Goal: Information Seeking & Learning: Find specific page/section

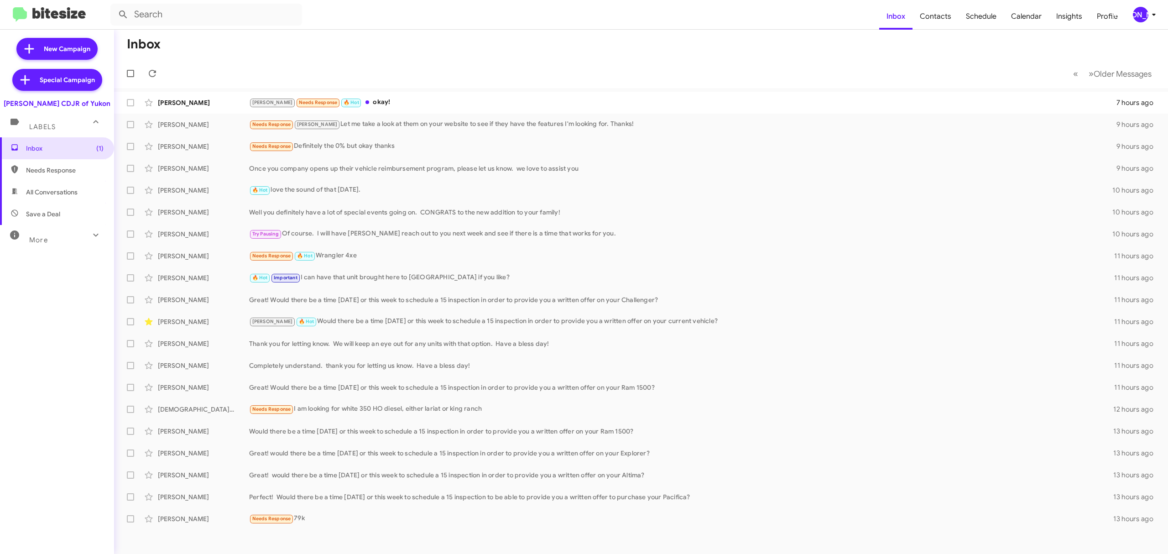
drag, startPoint x: 1152, startPoint y: 22, endPoint x: 1132, endPoint y: 17, distance: 20.7
click at [1132, 17] on mat-toolbar "Inbox Contacts Schedule Calendar Insights Profile JA" at bounding box center [584, 14] width 1168 height 29
click at [1132, 17] on button "[PERSON_NAME]" at bounding box center [1141, 15] width 33 height 16
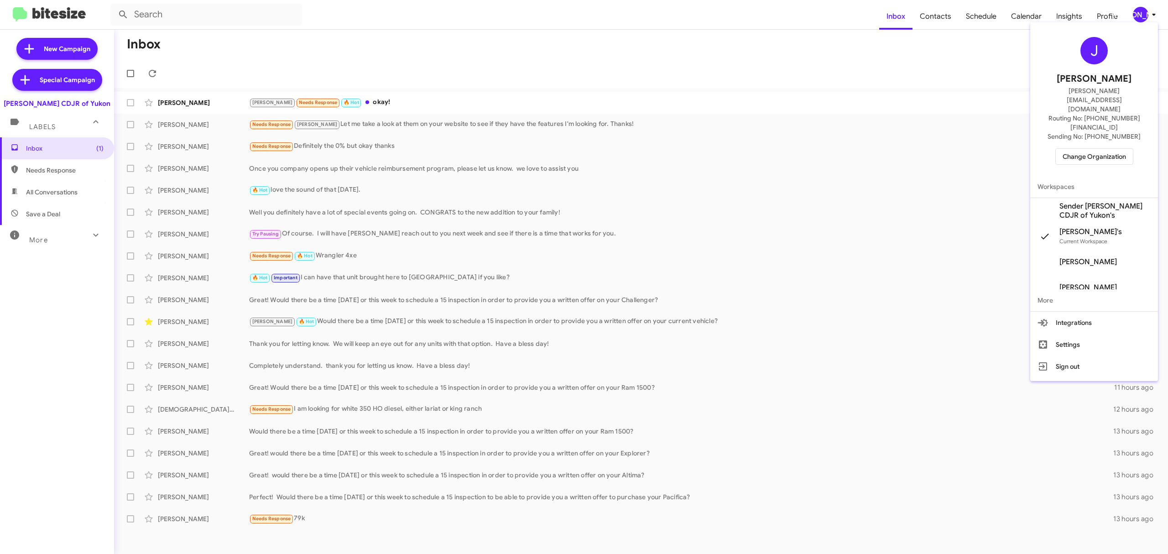
click at [1078, 149] on span "Change Organization" at bounding box center [1094, 157] width 63 height 16
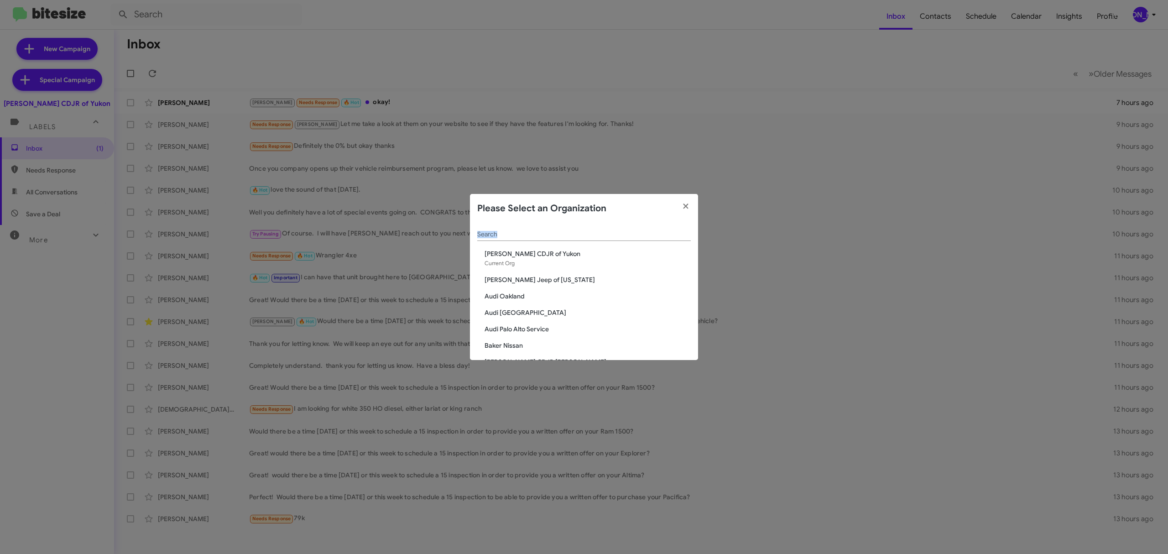
drag, startPoint x: 611, startPoint y: 242, endPoint x: 601, endPoint y: 238, distance: 10.3
click at [601, 238] on div "Search" at bounding box center [584, 236] width 214 height 26
click at [601, 238] on div "Search" at bounding box center [584, 232] width 214 height 18
type input "s"
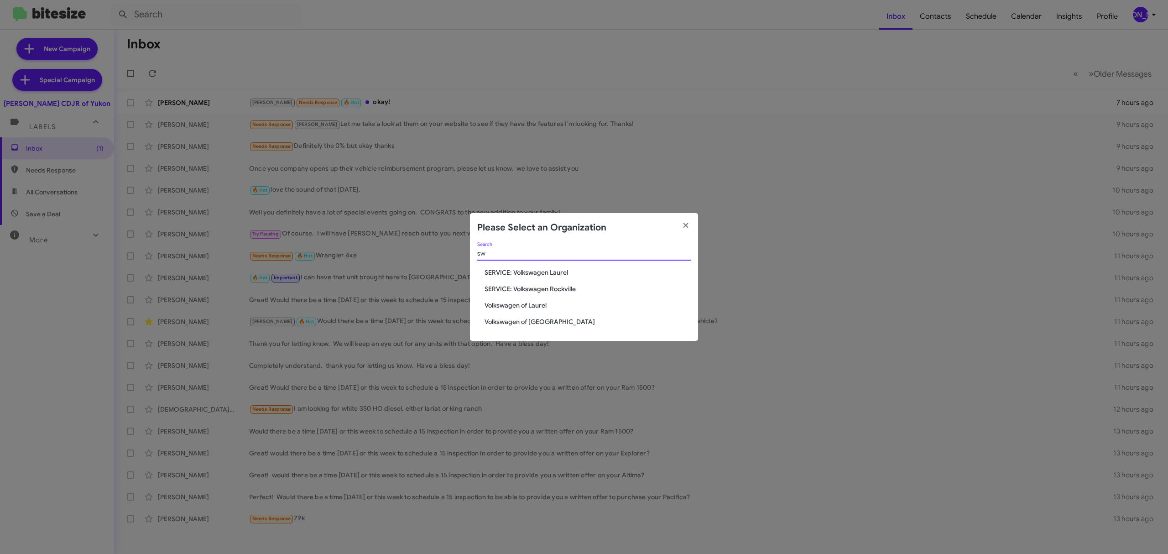
type input "s"
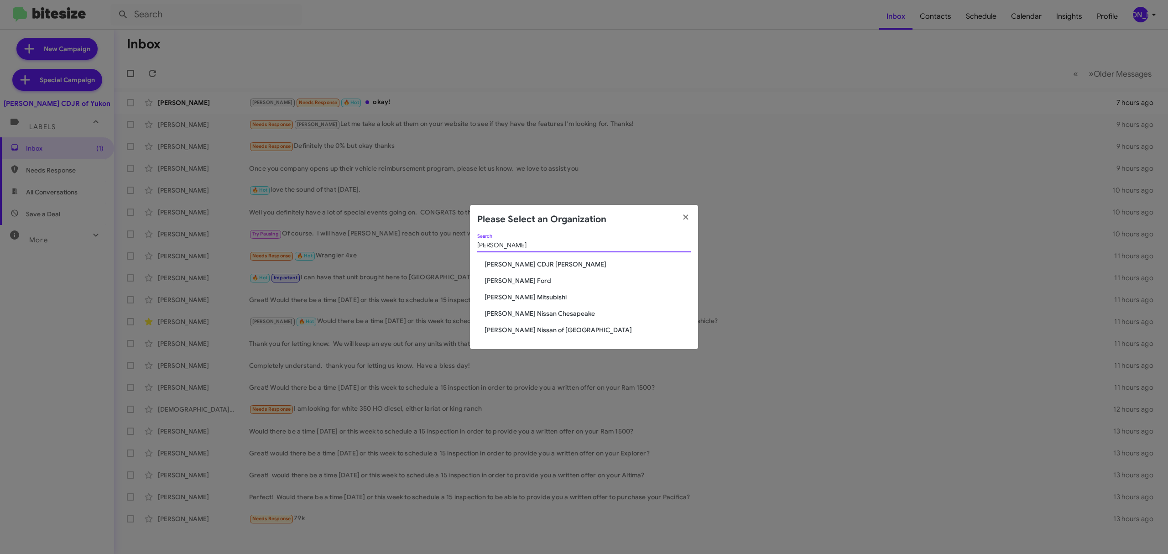
type input "banister"
click at [545, 260] on span "[PERSON_NAME] CDJR [PERSON_NAME]" at bounding box center [588, 264] width 206 height 9
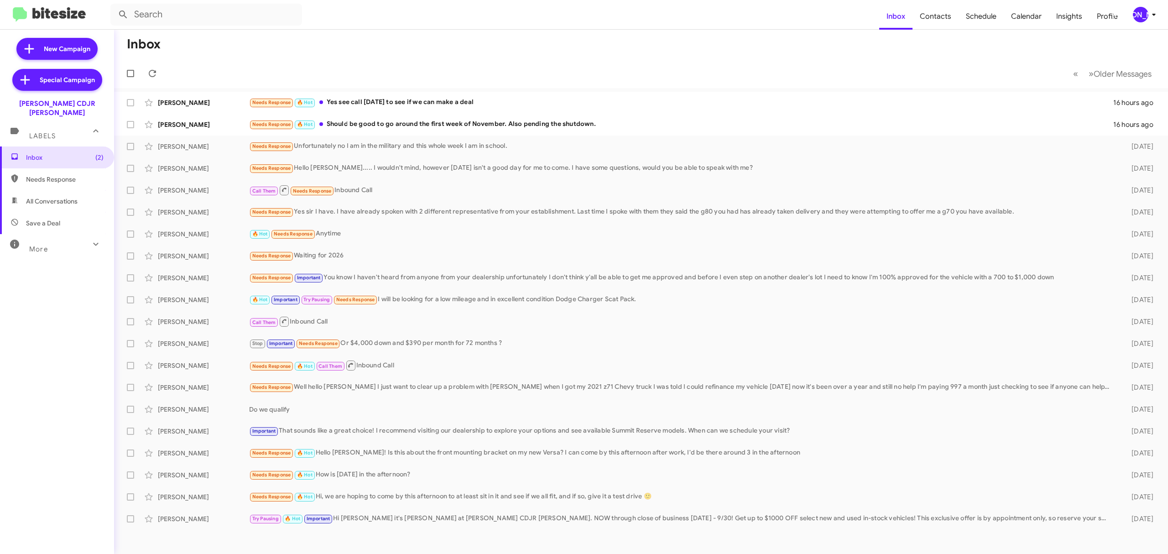
click at [64, 237] on div "More" at bounding box center [47, 245] width 81 height 17
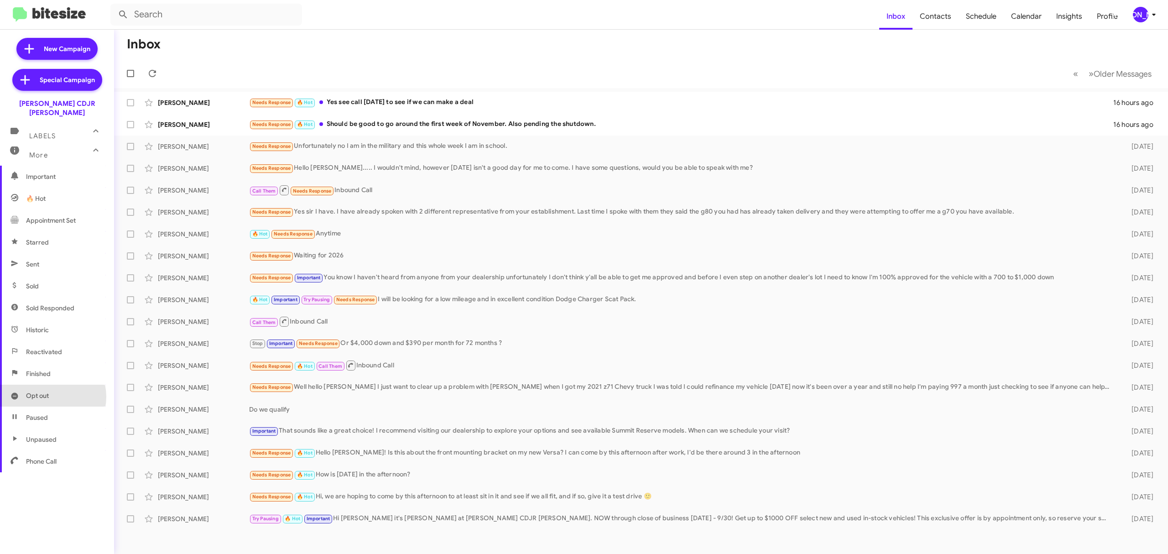
click at [47, 391] on span "Opt out" at bounding box center [37, 395] width 23 height 9
type input "in:opt-out"
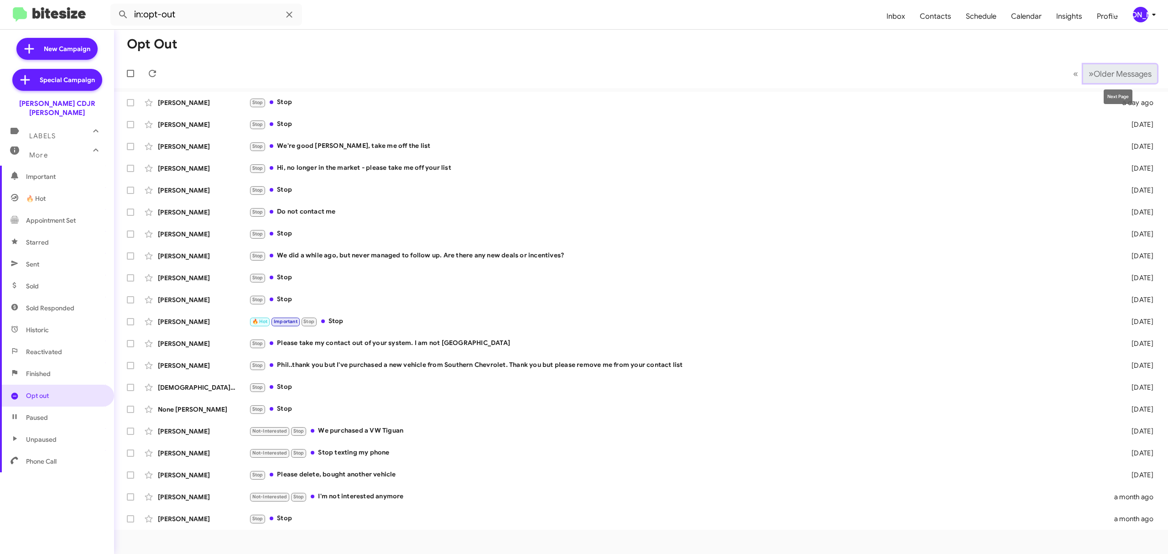
click at [1122, 75] on span "Older Messages" at bounding box center [1123, 74] width 58 height 10
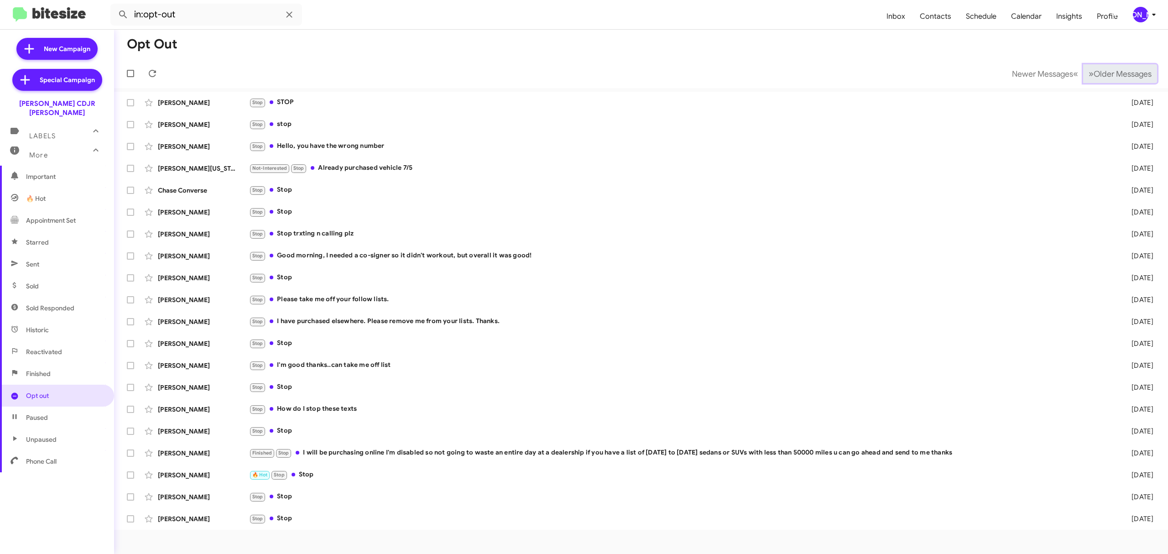
click at [1122, 75] on span "Older Messages" at bounding box center [1123, 74] width 58 height 10
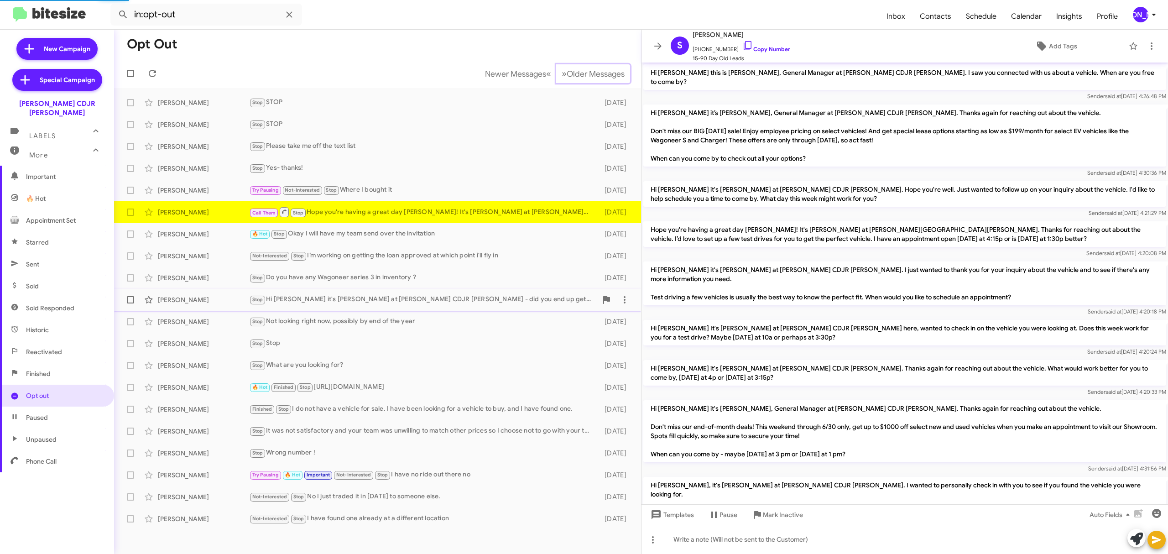
scroll to position [273, 0]
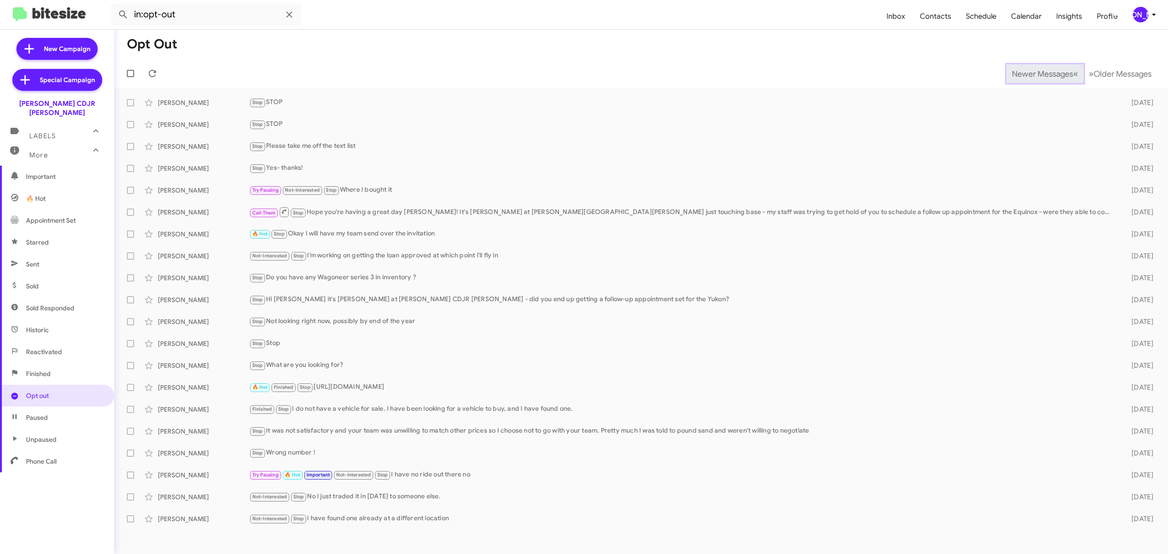
click at [1036, 73] on span "Newer Messages" at bounding box center [1042, 74] width 61 height 10
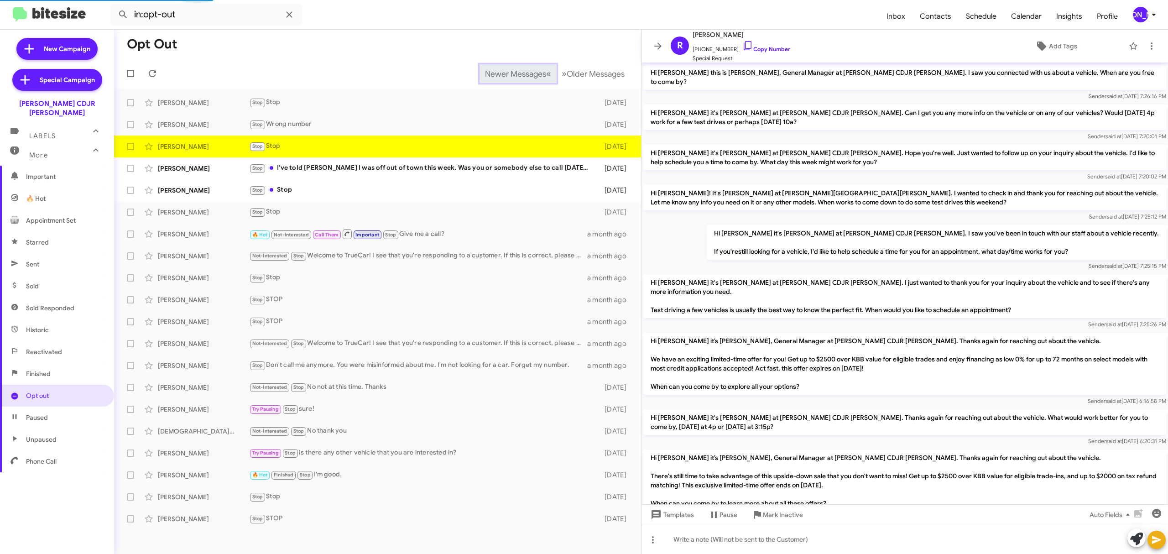
scroll to position [521, 0]
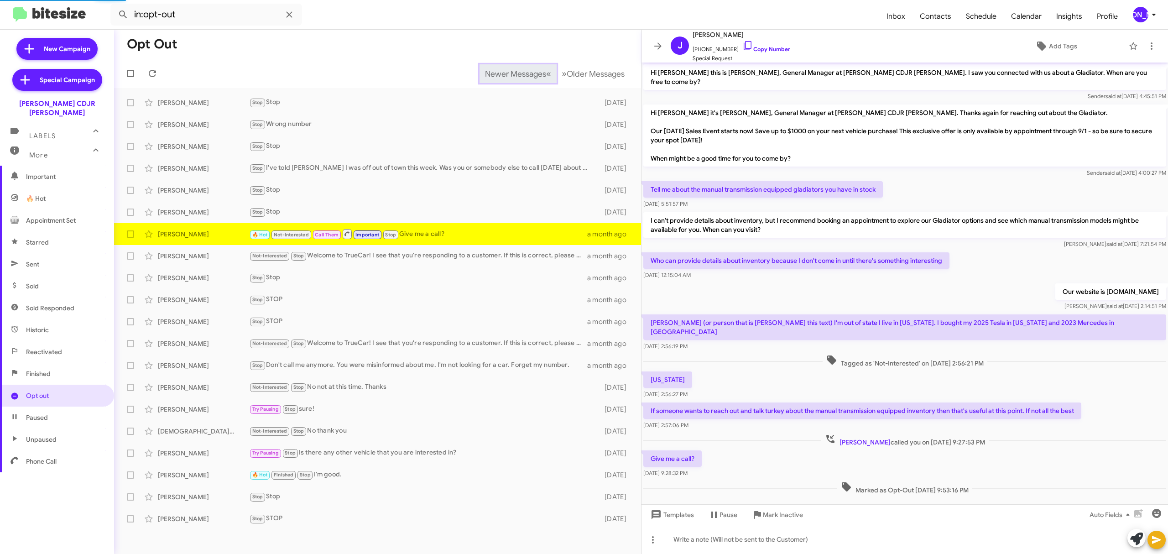
scroll to position [4, 0]
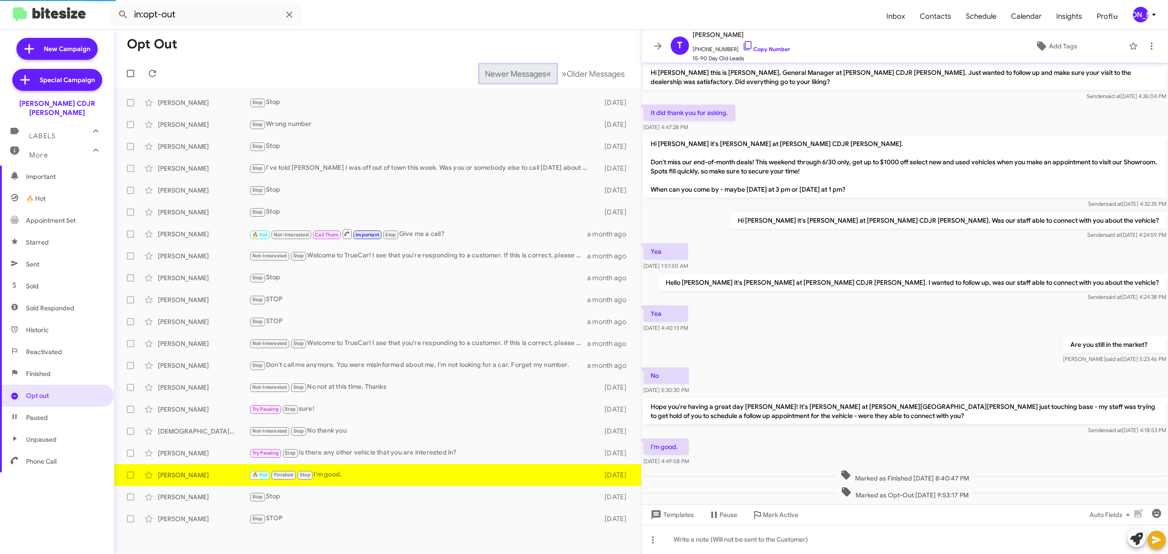
scroll to position [27, 0]
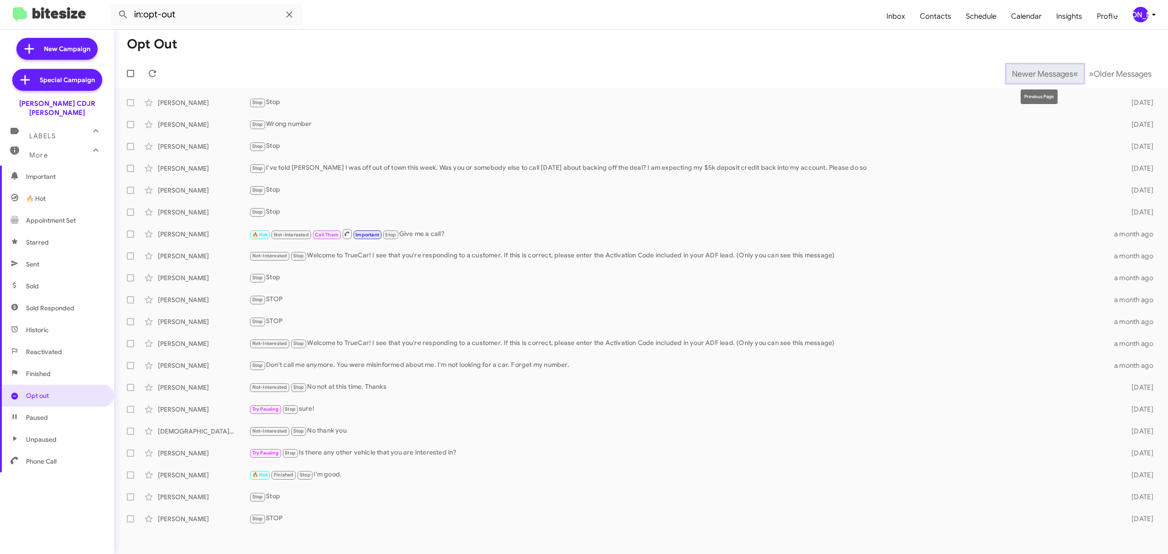
click at [1036, 73] on span "Newer Messages" at bounding box center [1042, 74] width 61 height 10
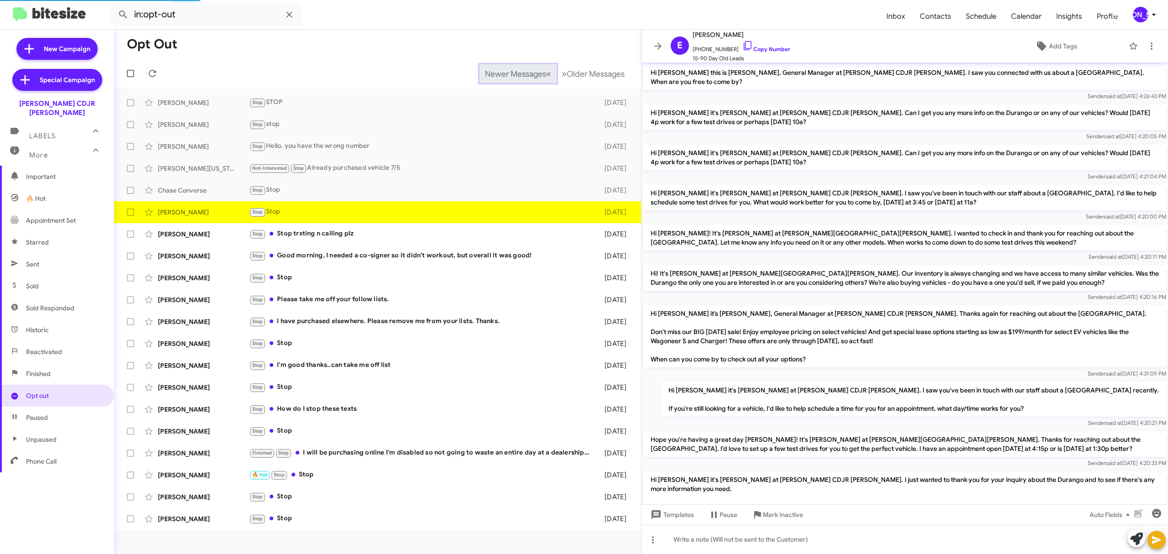
scroll to position [198, 0]
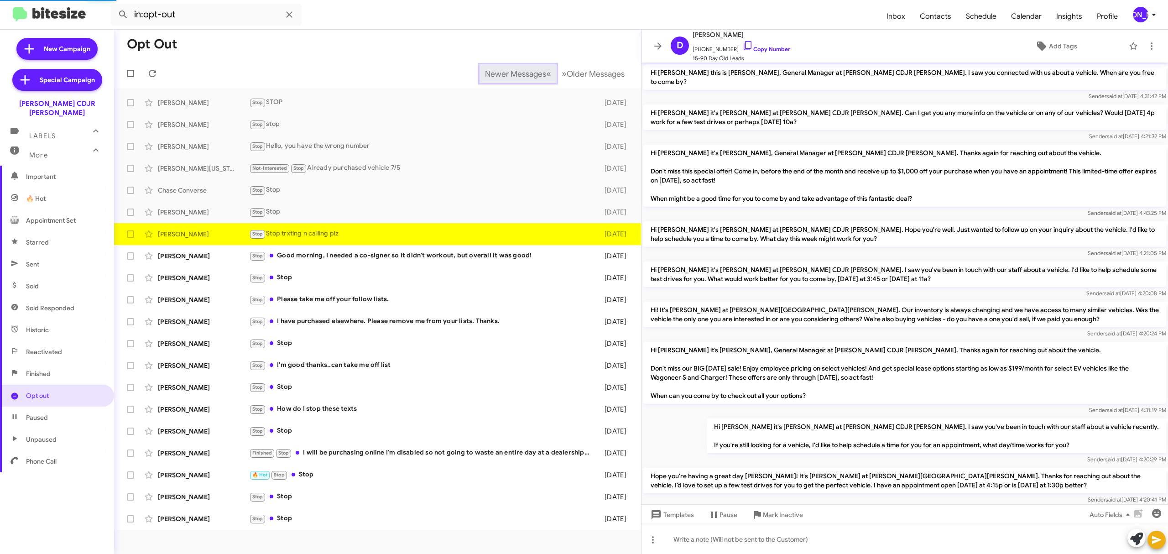
scroll to position [235, 0]
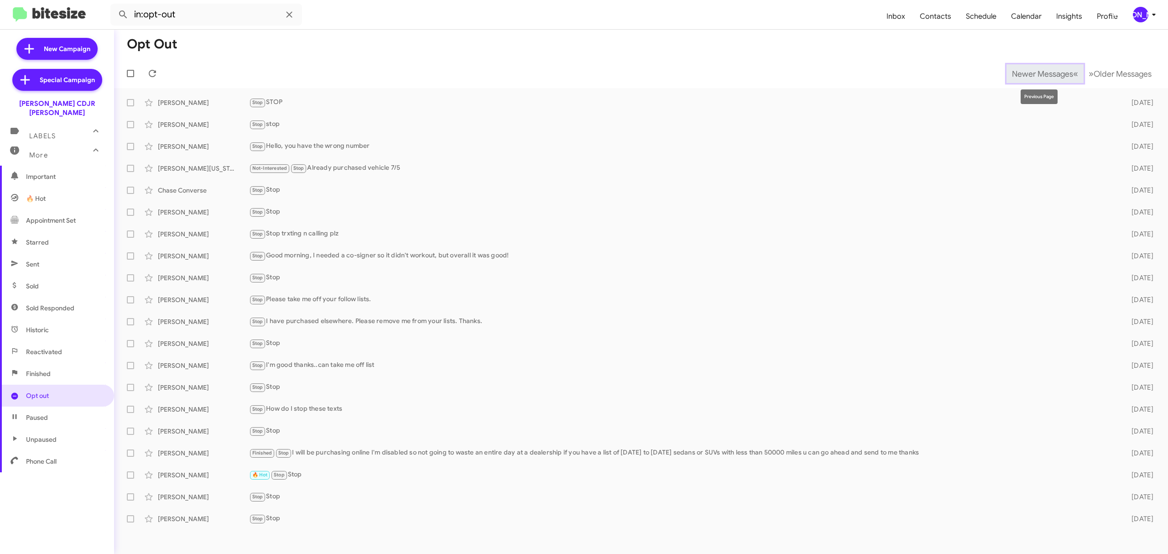
click at [1036, 73] on span "Newer Messages" at bounding box center [1042, 74] width 61 height 10
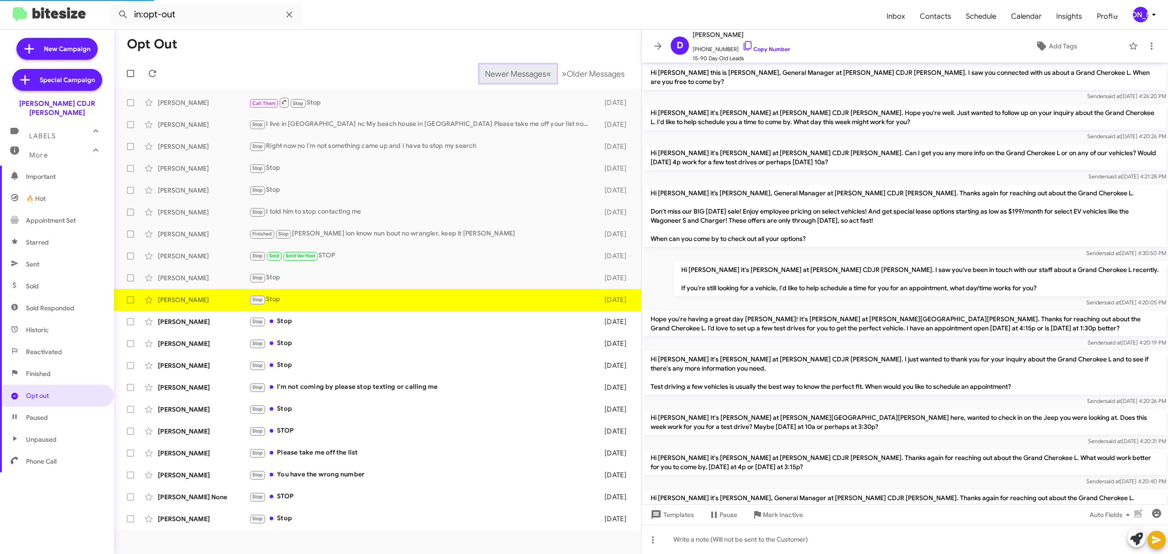
scroll to position [398, 0]
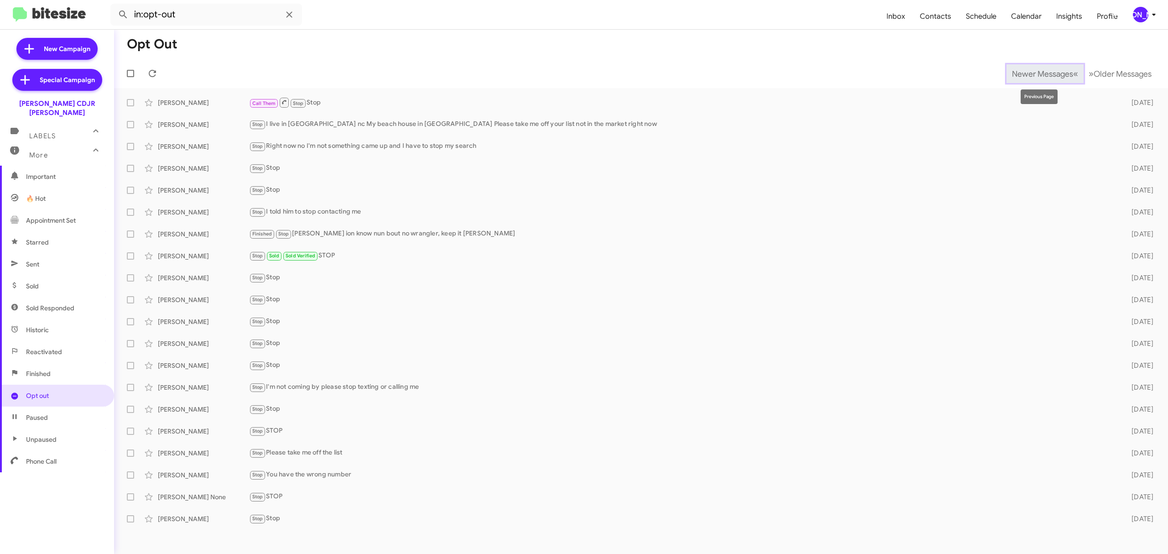
click at [1036, 73] on span "Newer Messages" at bounding box center [1042, 74] width 61 height 10
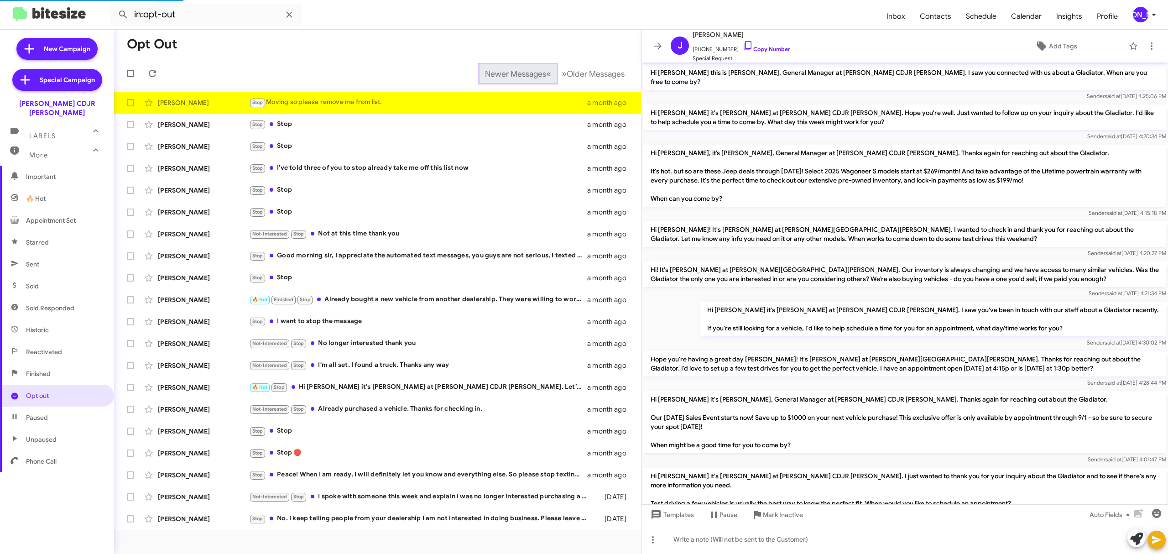
scroll to position [134, 0]
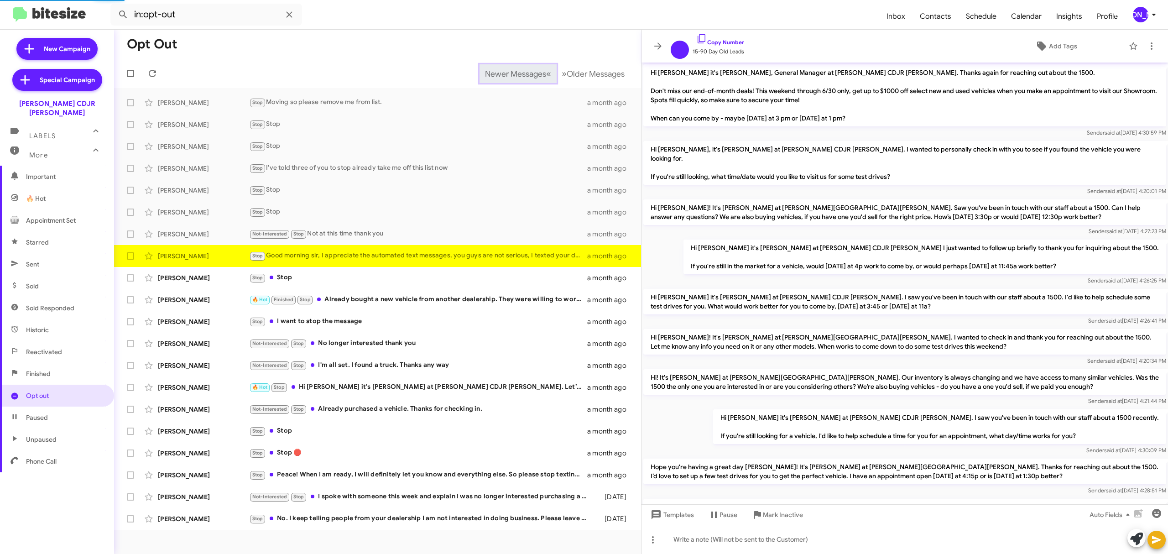
scroll to position [98, 0]
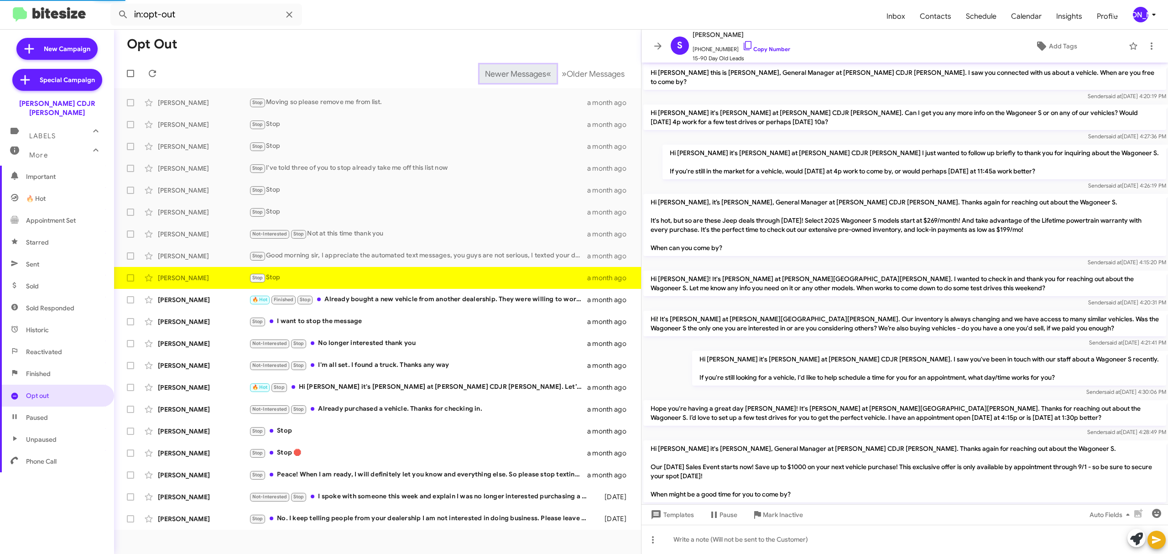
scroll to position [107, 0]
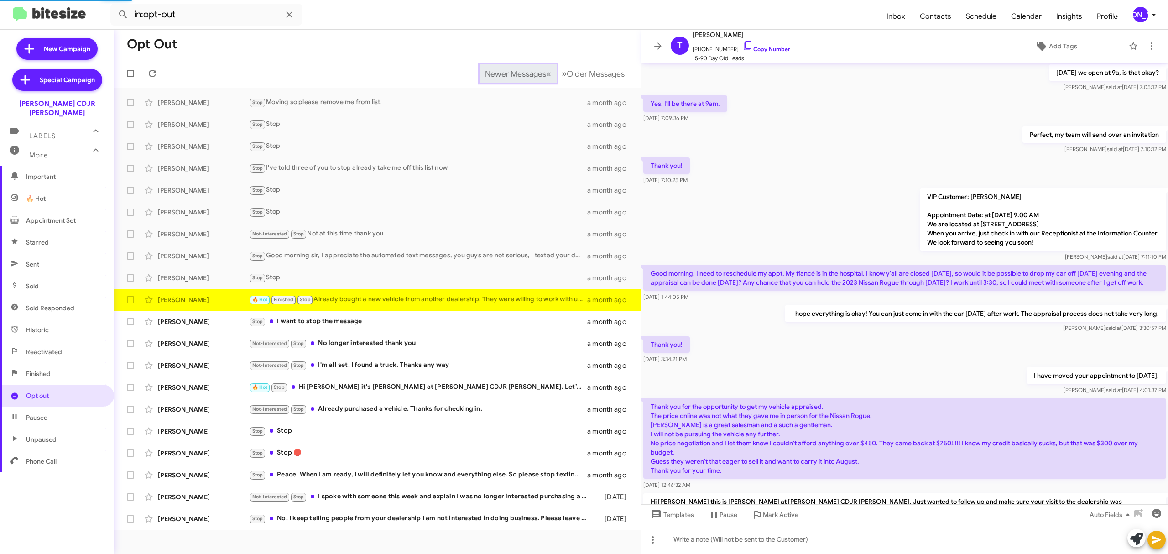
scroll to position [516, 0]
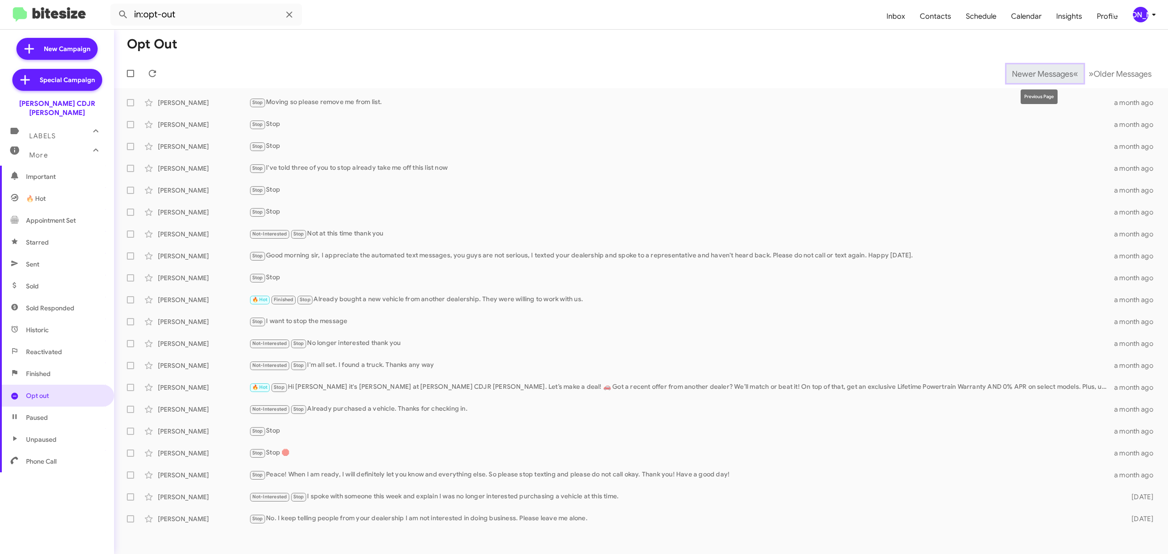
click at [1036, 73] on span "Newer Messages" at bounding box center [1042, 74] width 61 height 10
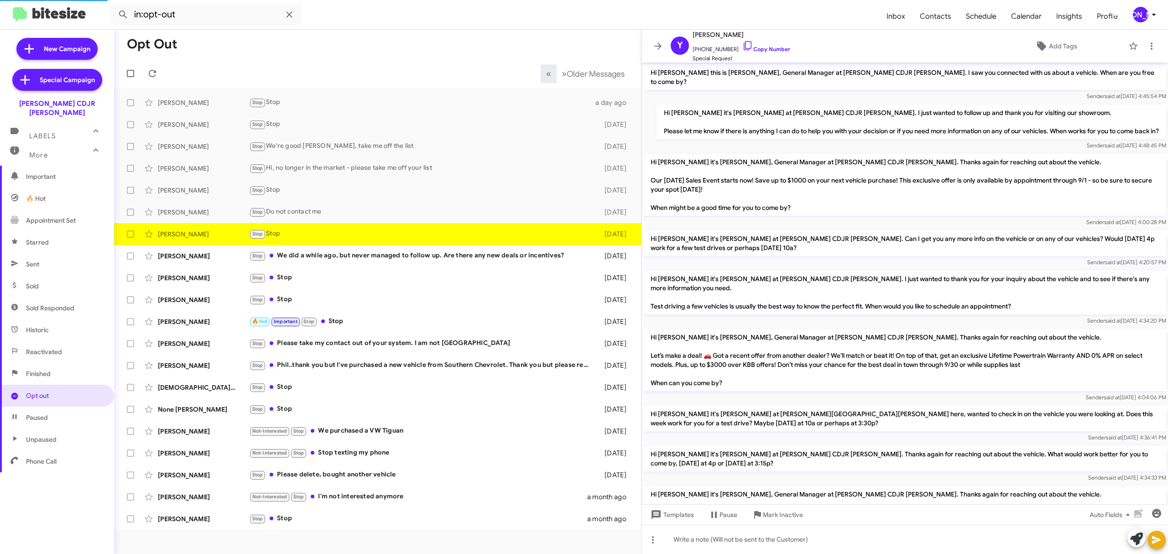
scroll to position [101, 0]
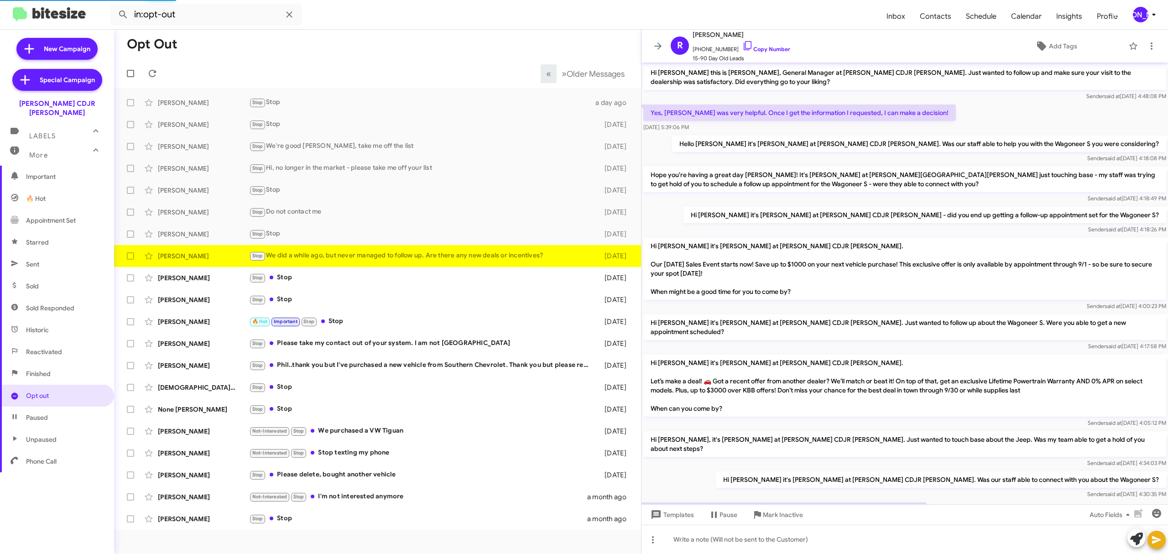
scroll to position [34, 0]
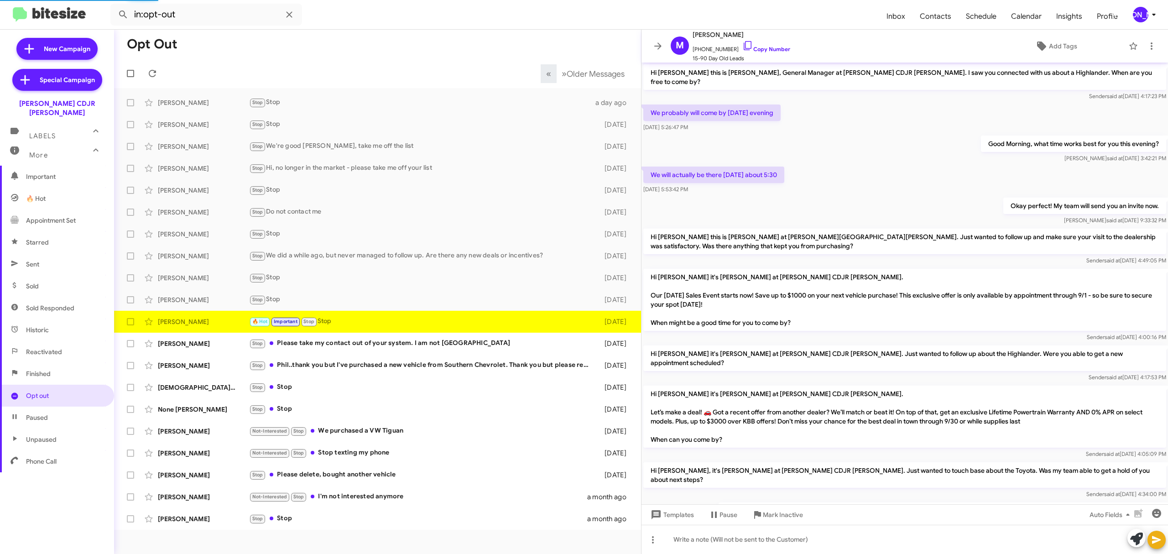
scroll to position [58, 0]
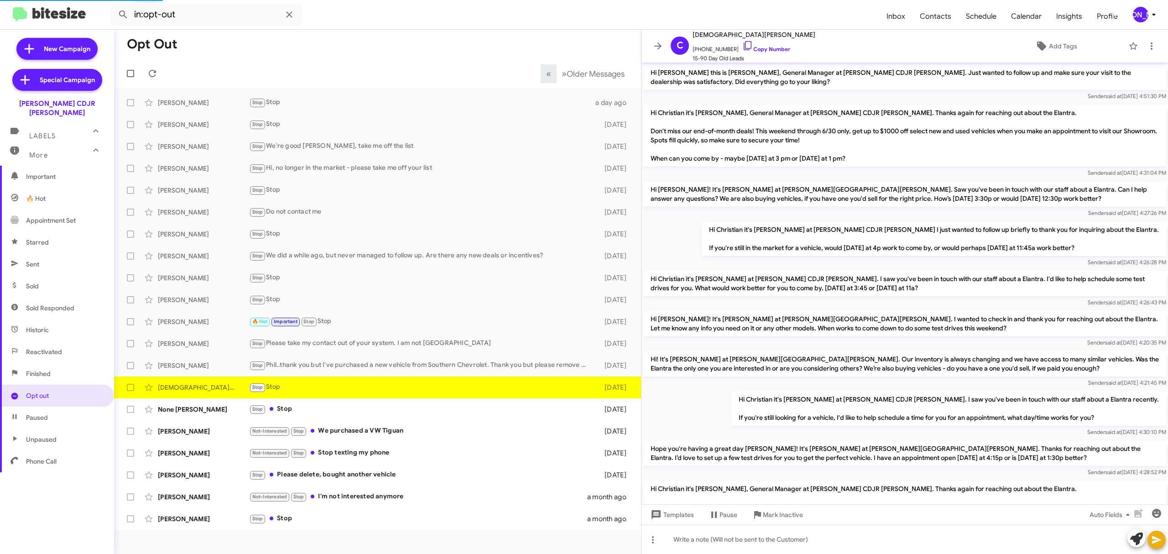
scroll to position [280, 0]
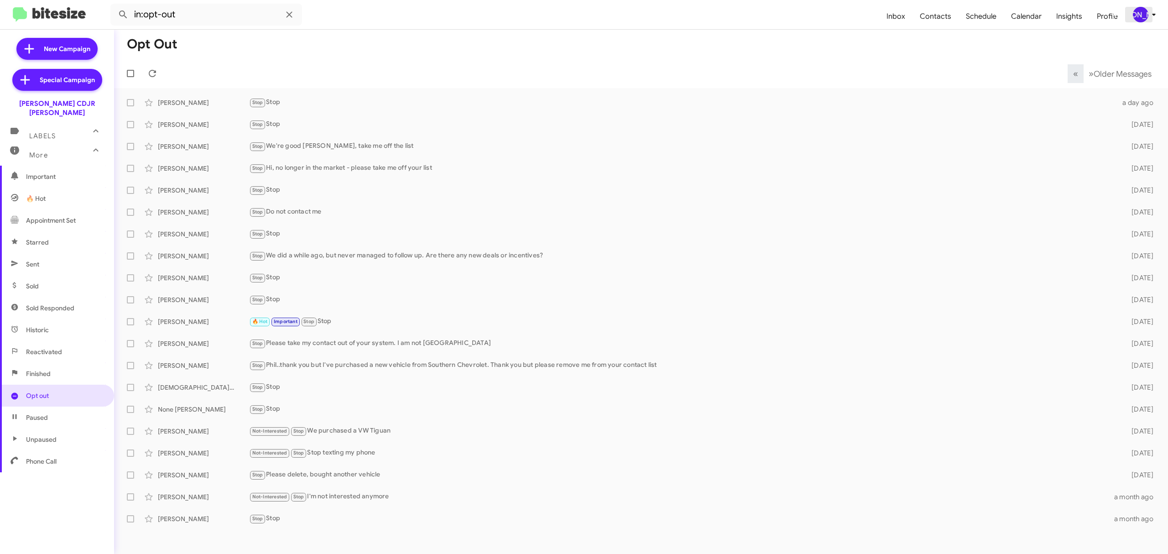
click at [1147, 8] on span "[PERSON_NAME]" at bounding box center [1146, 15] width 27 height 16
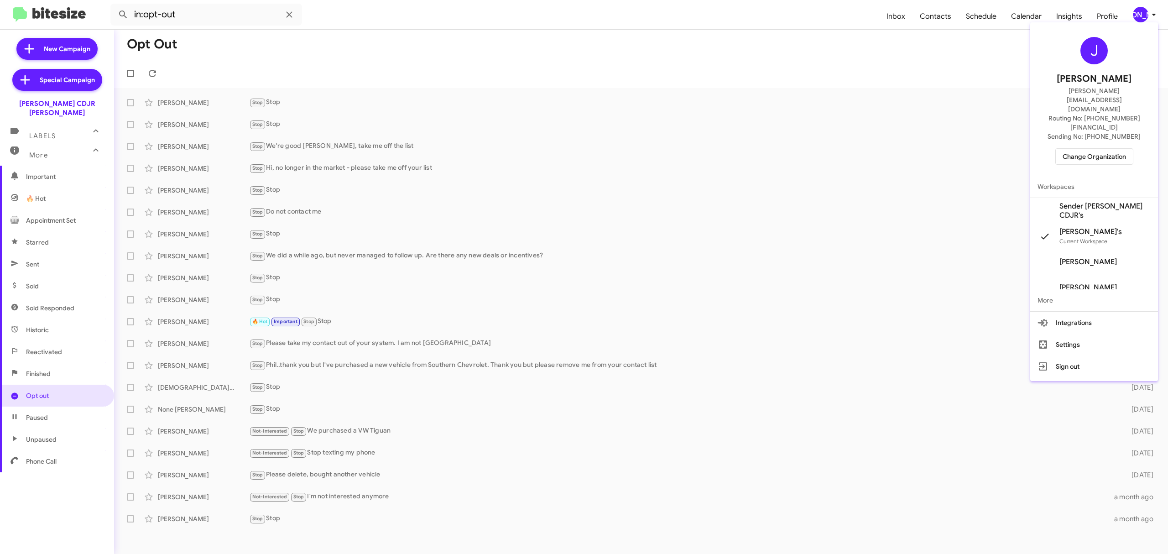
click at [1079, 149] on span "Change Organization" at bounding box center [1094, 157] width 63 height 16
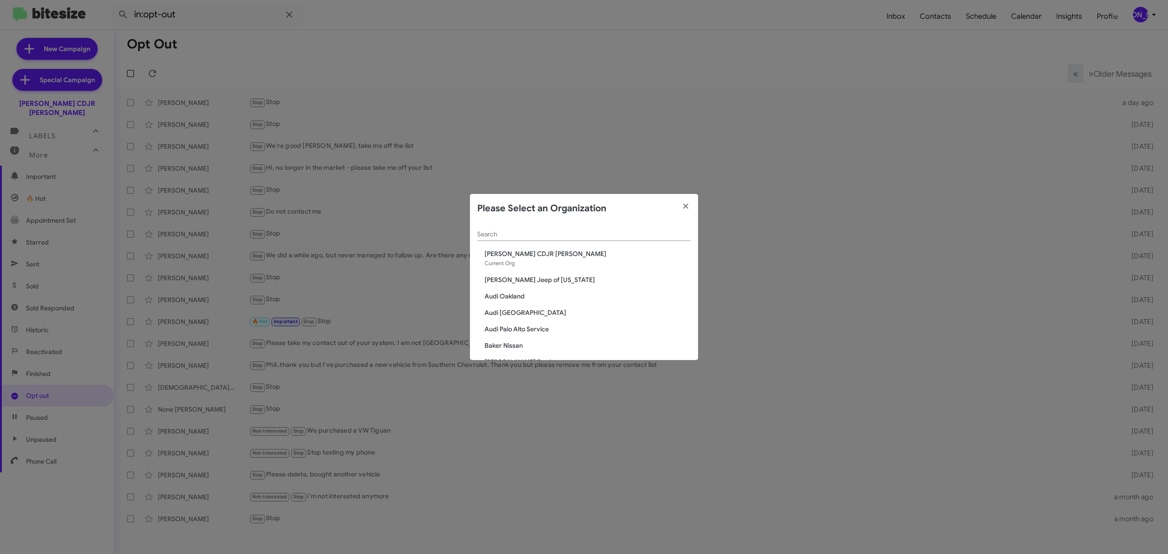
click at [573, 237] on input "Search" at bounding box center [584, 234] width 214 height 7
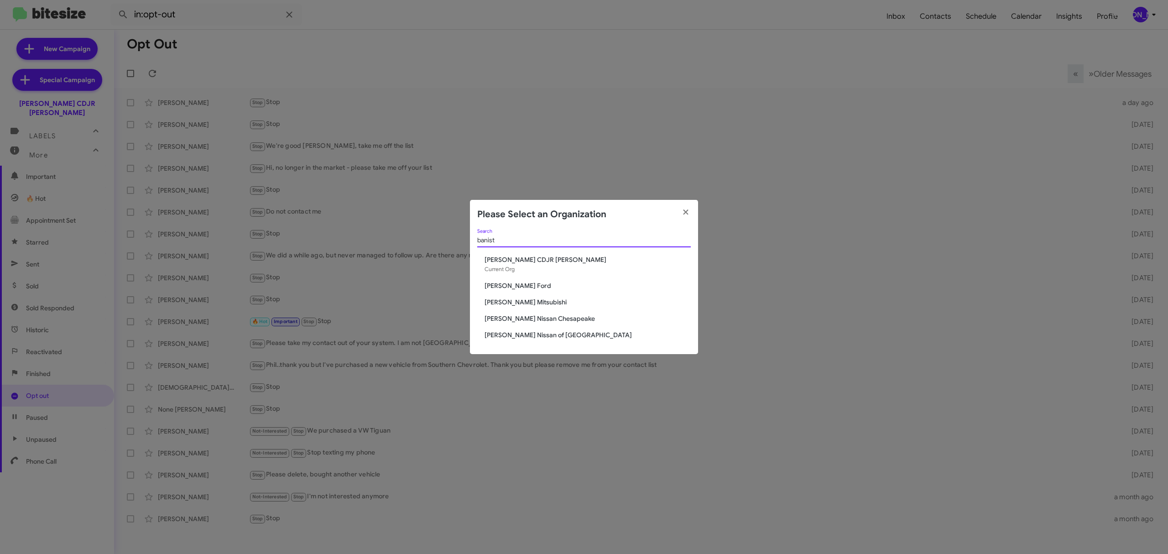
type input "banist"
click at [535, 336] on span "[PERSON_NAME] Nissan of [GEOGRAPHIC_DATA]" at bounding box center [588, 334] width 206 height 9
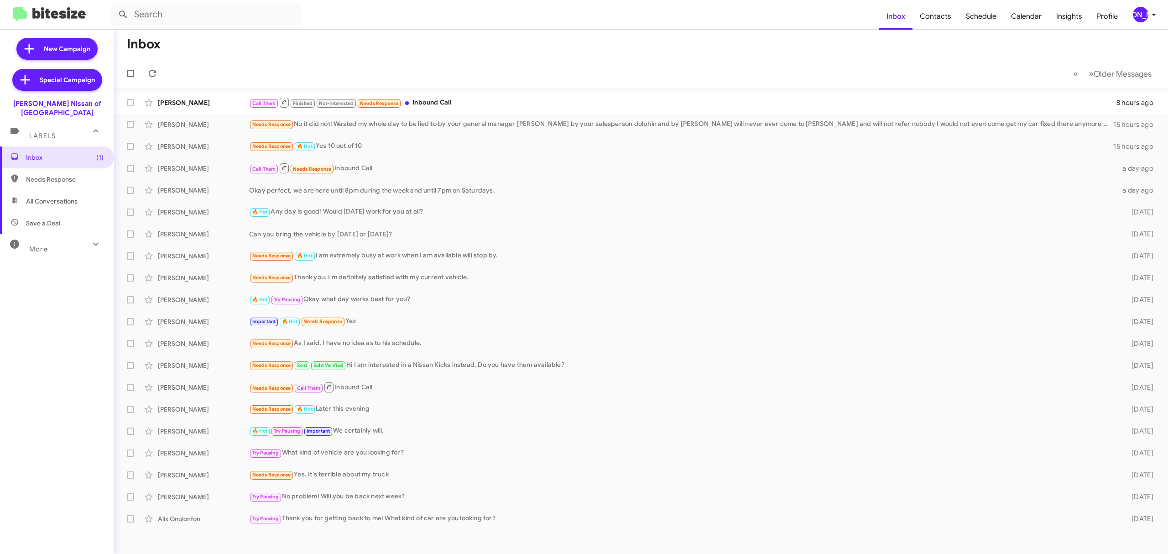
click at [90, 239] on icon at bounding box center [95, 244] width 11 height 11
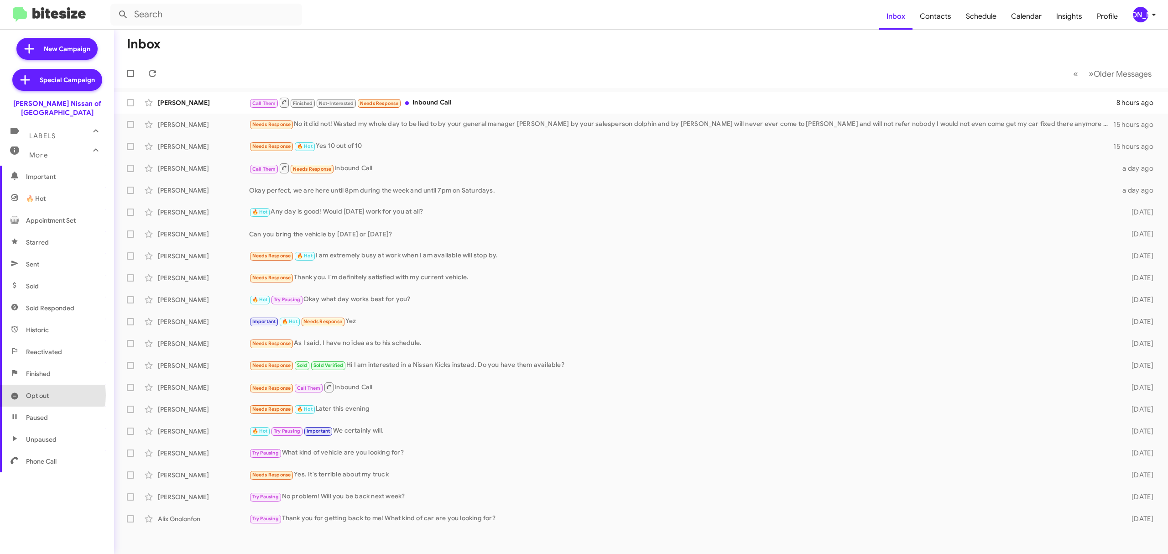
click at [40, 391] on span "Opt out" at bounding box center [37, 395] width 23 height 9
type input "in:opt-out"
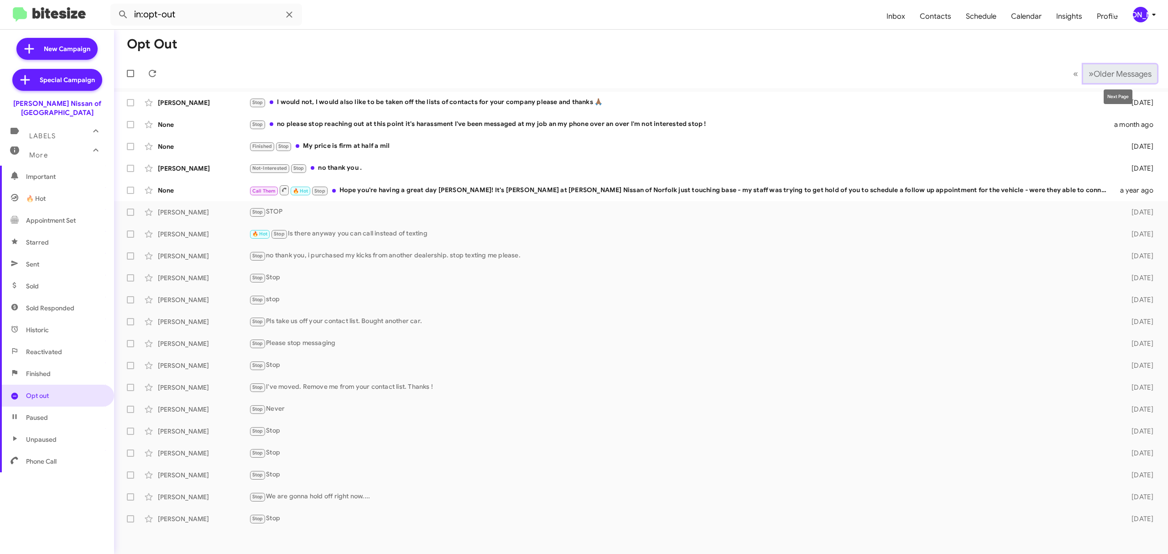
click at [1102, 71] on span "Older Messages" at bounding box center [1123, 74] width 58 height 10
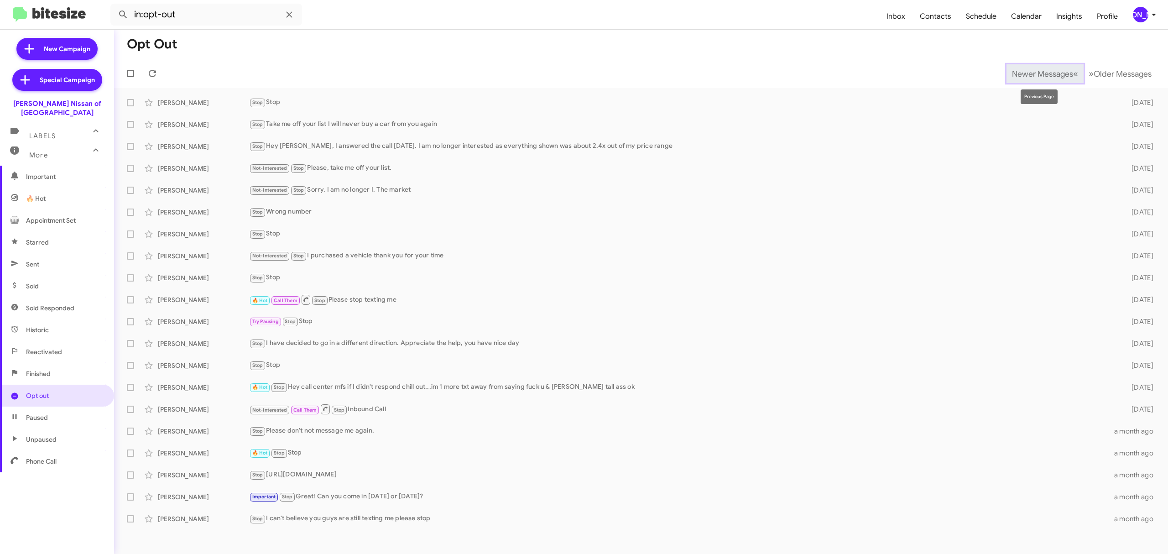
click at [1067, 69] on span "Newer Messages" at bounding box center [1042, 74] width 61 height 10
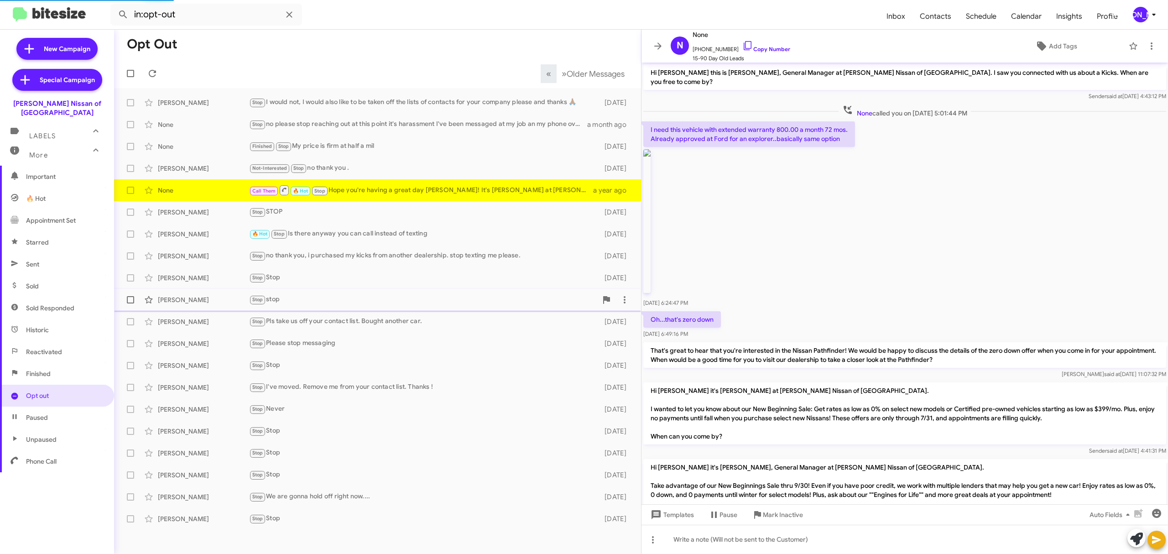
scroll to position [356, 0]
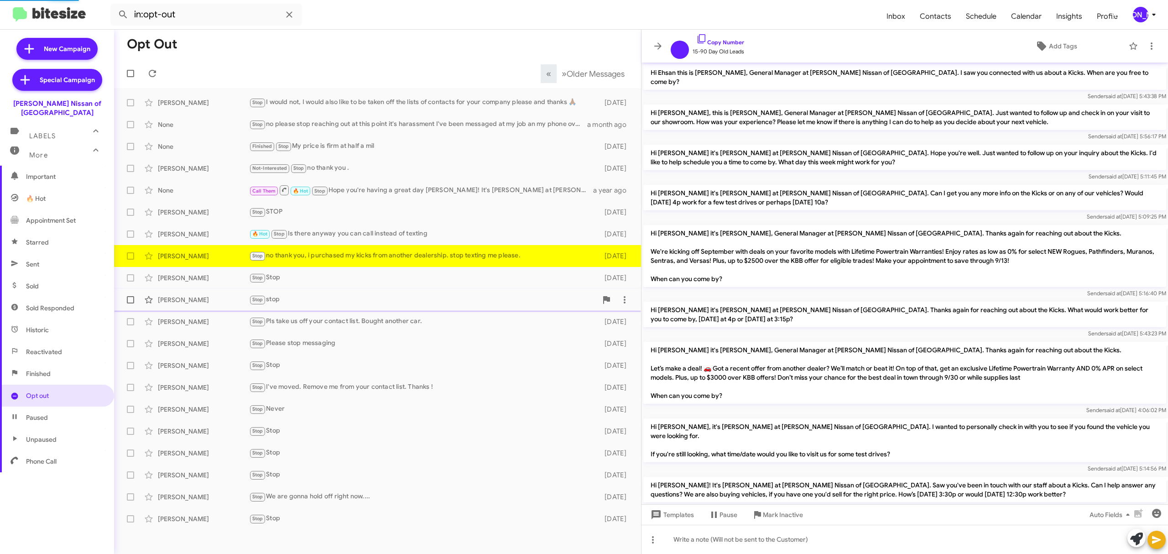
scroll to position [247, 0]
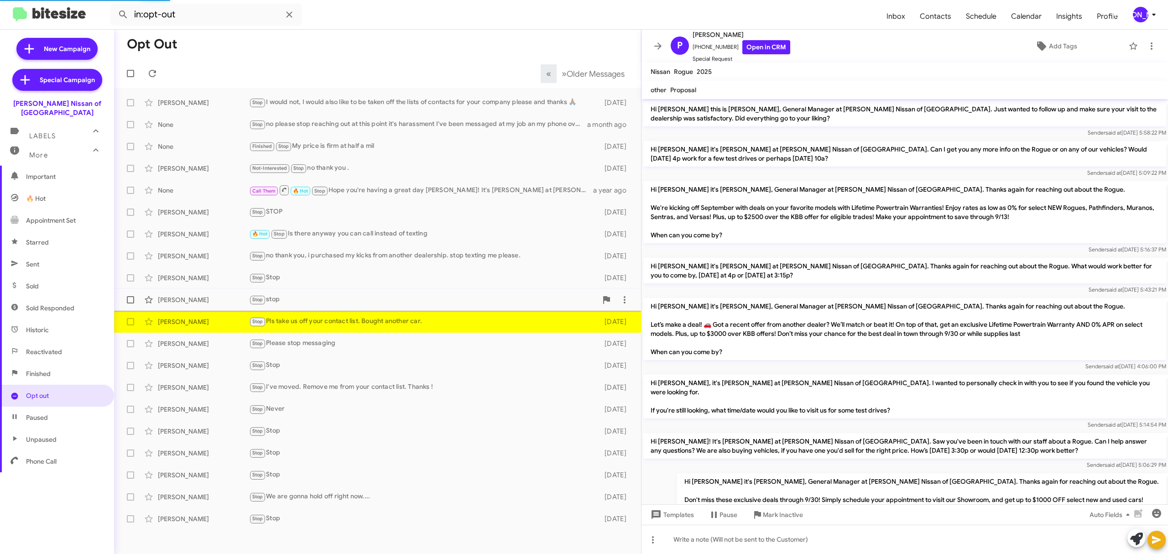
scroll to position [156, 0]
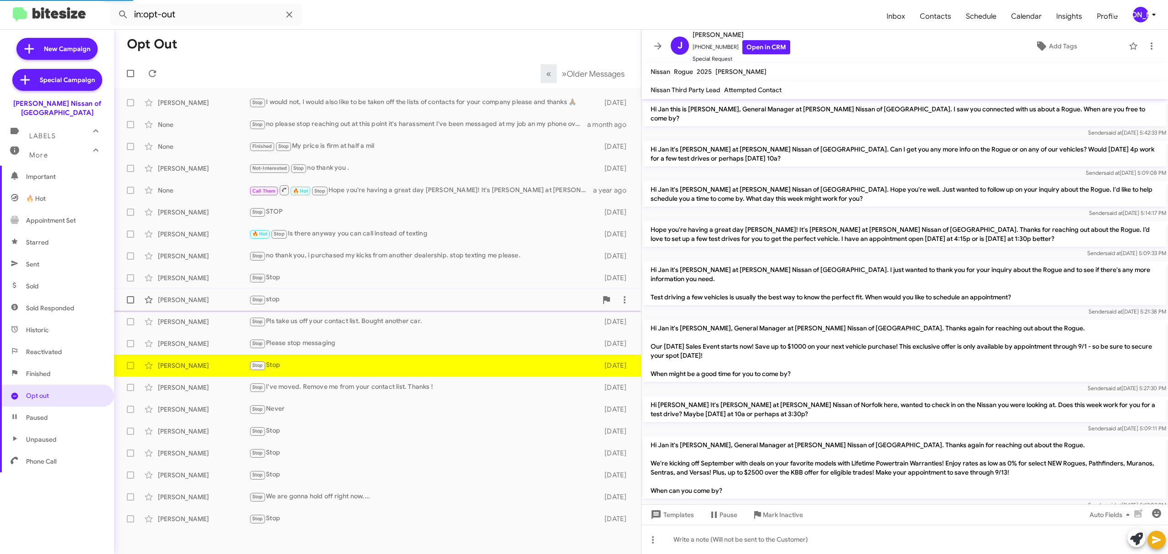
scroll to position [368, 0]
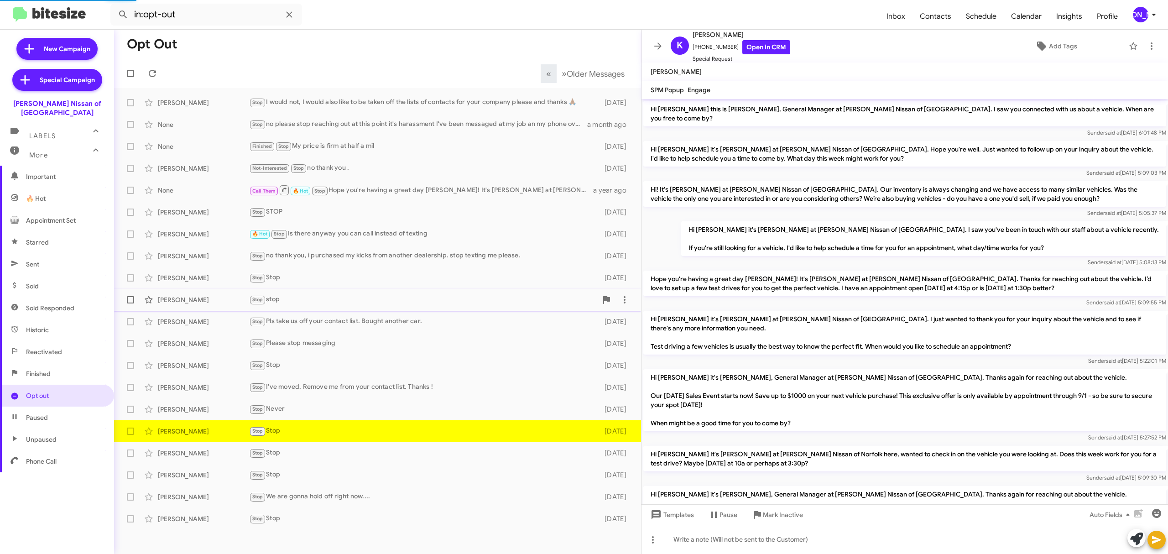
scroll to position [340, 0]
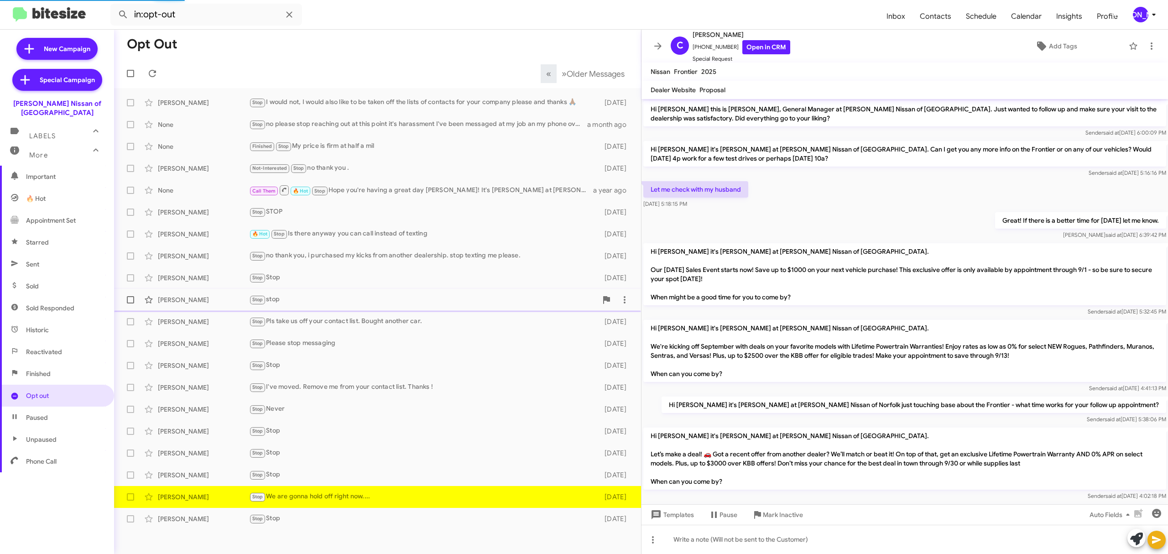
scroll to position [186, 0]
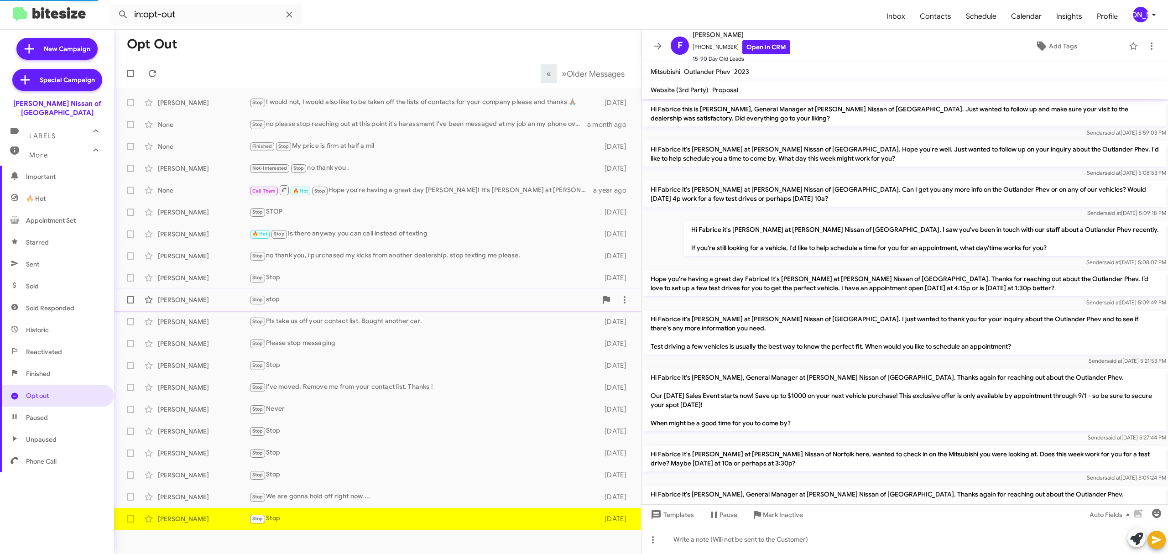
scroll to position [289, 0]
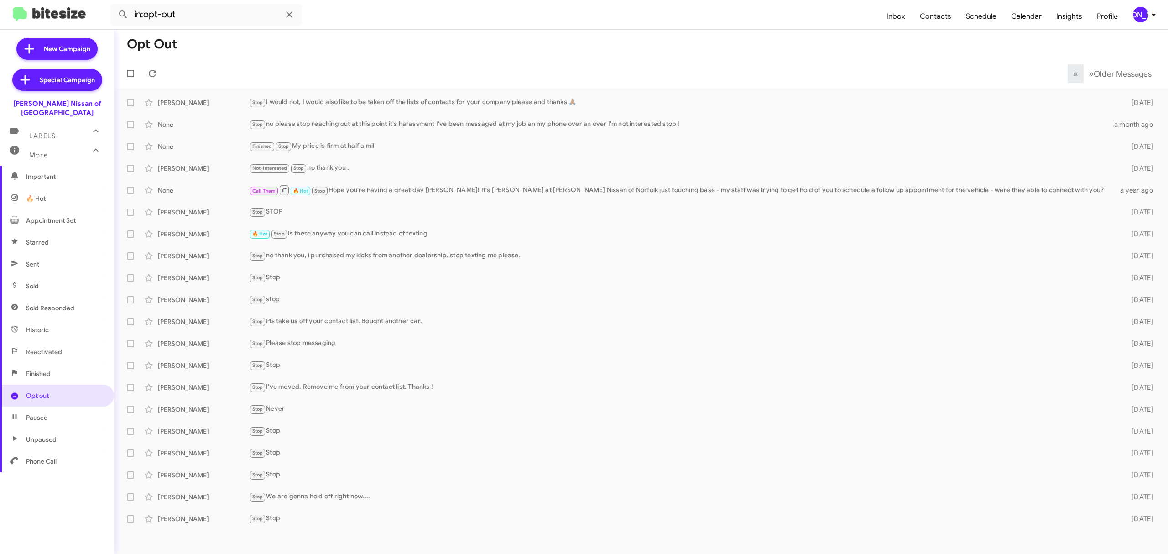
click at [1140, 16] on div "[PERSON_NAME]" at bounding box center [1141, 15] width 16 height 16
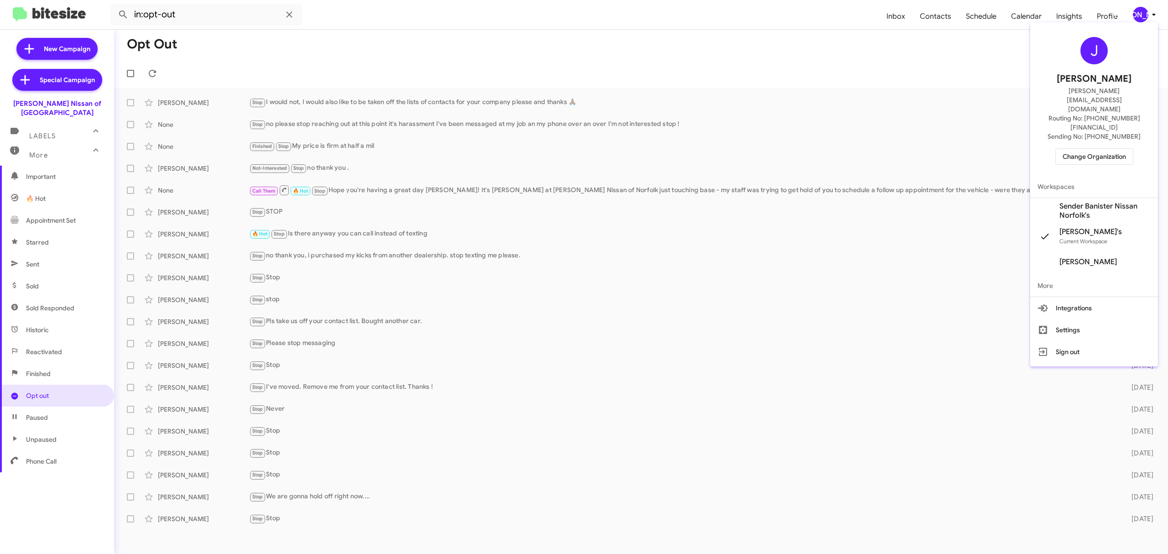
click at [1083, 149] on span "Change Organization" at bounding box center [1094, 157] width 63 height 16
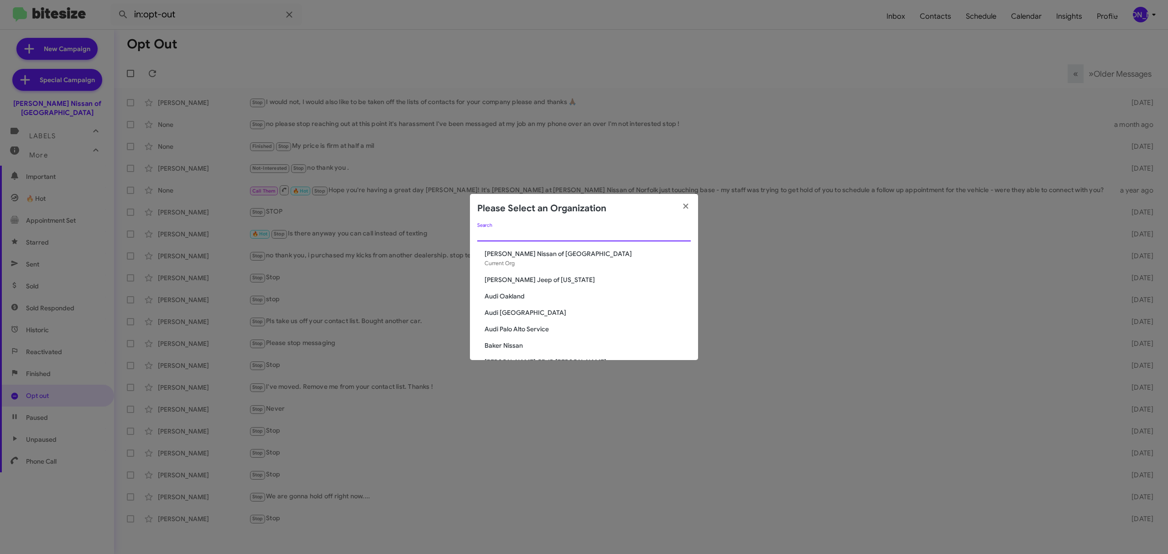
click at [548, 235] on input "Search" at bounding box center [584, 234] width 214 height 7
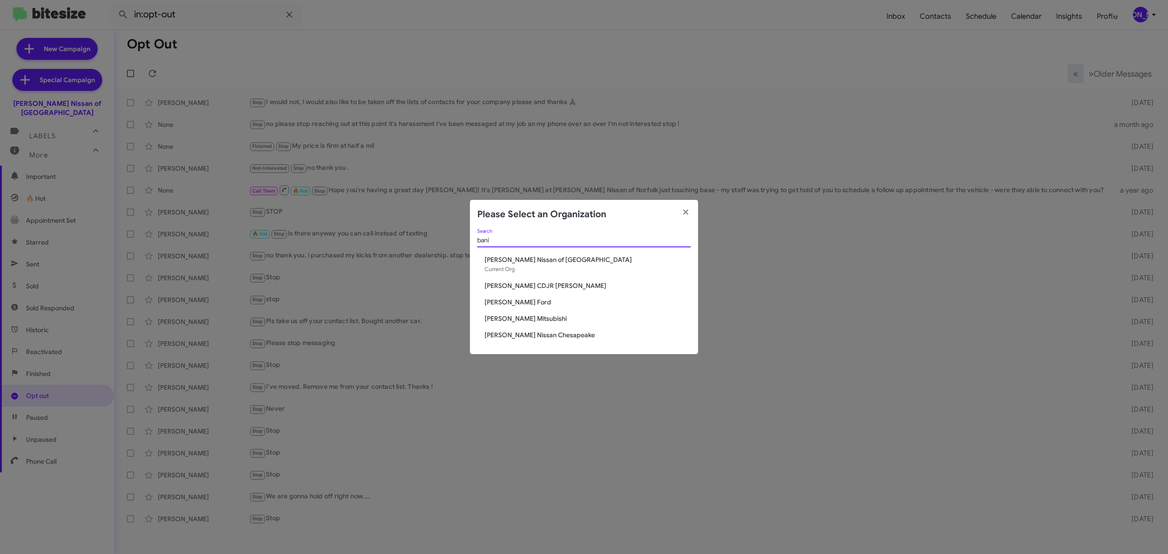
type input "bani"
click at [528, 319] on span "[PERSON_NAME] Mitsubishi" at bounding box center [588, 318] width 206 height 9
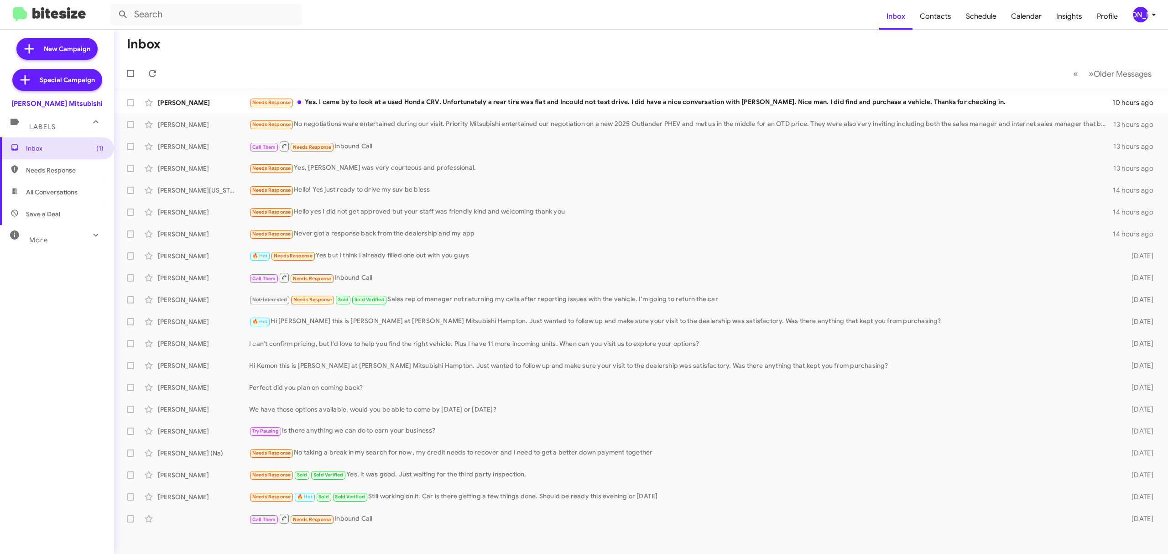
click at [66, 235] on div "More" at bounding box center [47, 236] width 81 height 17
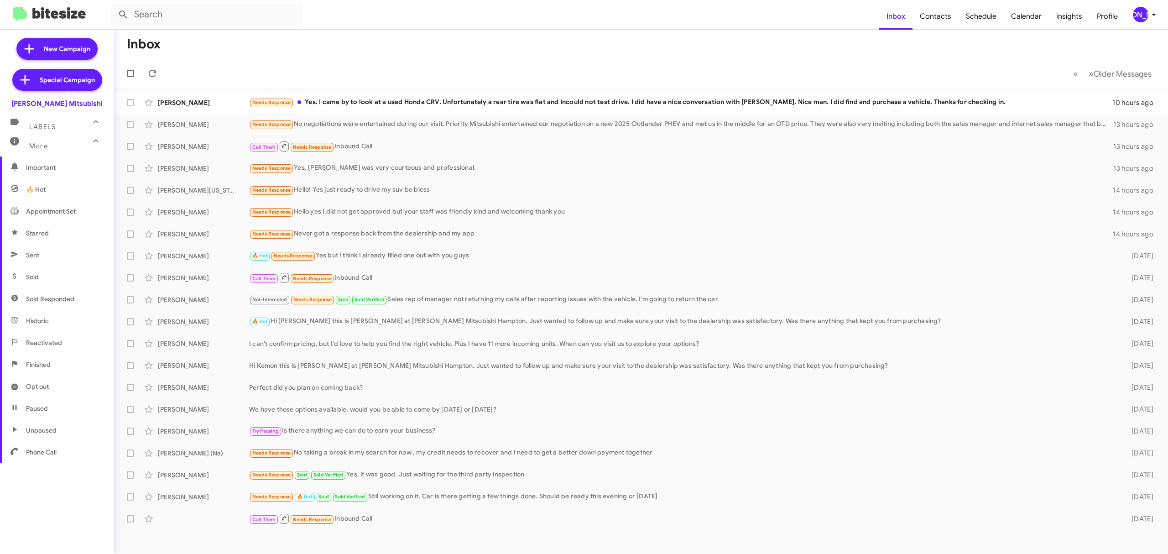
click at [56, 386] on span "Opt out" at bounding box center [57, 387] width 114 height 22
type input "in:opt-out"
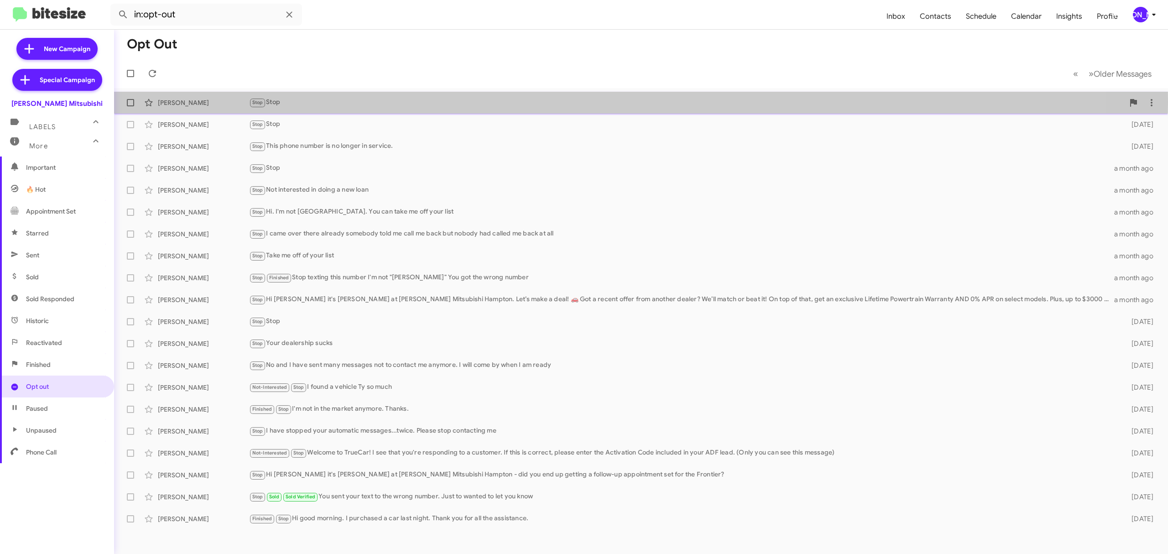
click at [326, 102] on div "Stop Stop" at bounding box center [686, 102] width 875 height 10
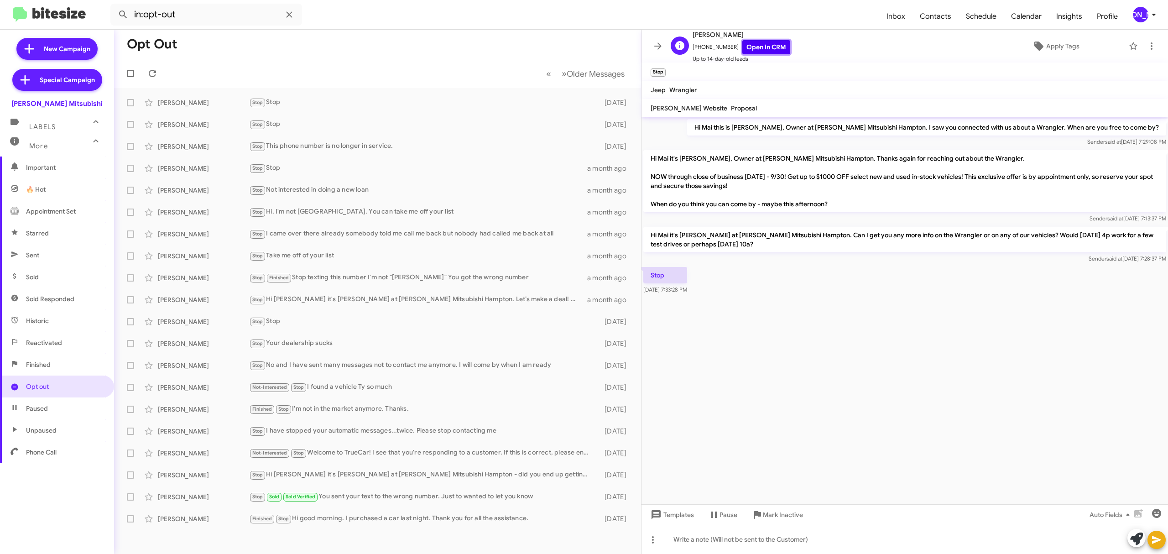
click at [770, 46] on link "Open in CRM" at bounding box center [767, 47] width 48 height 14
